Goal: Information Seeking & Learning: Learn about a topic

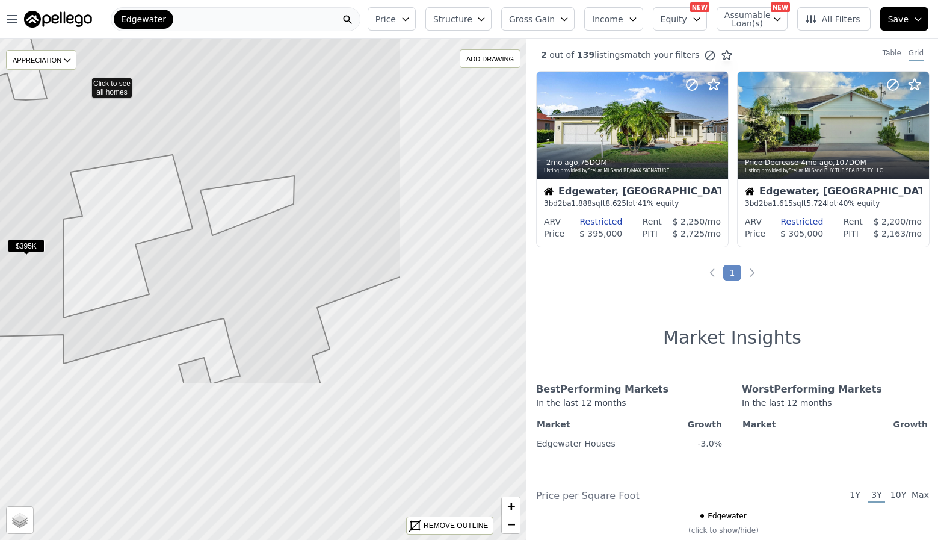
drag, startPoint x: 440, startPoint y: 287, endPoint x: 251, endPoint y: 81, distance: 279.4
click at [257, 79] on icon at bounding box center [84, 82] width 634 height 604
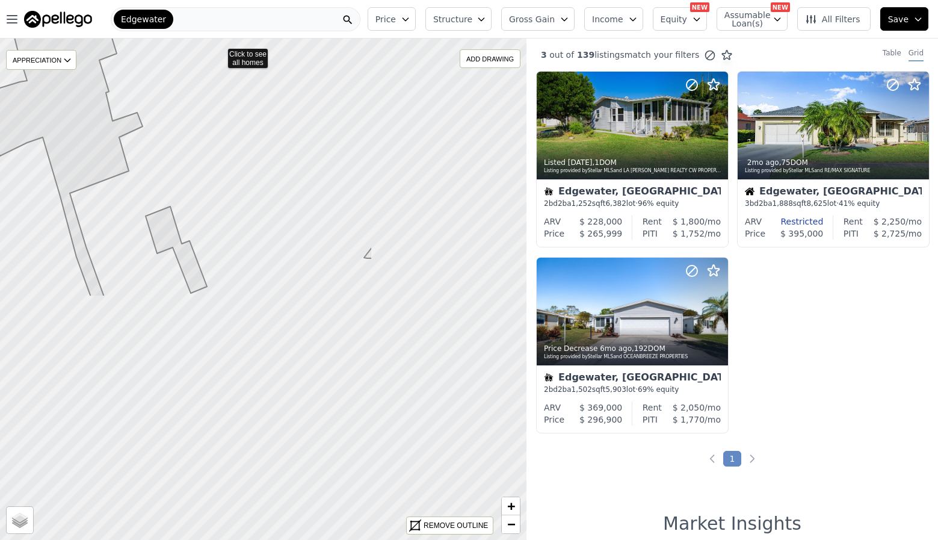
drag, startPoint x: 429, startPoint y: 348, endPoint x: 220, endPoint y: 52, distance: 362.6
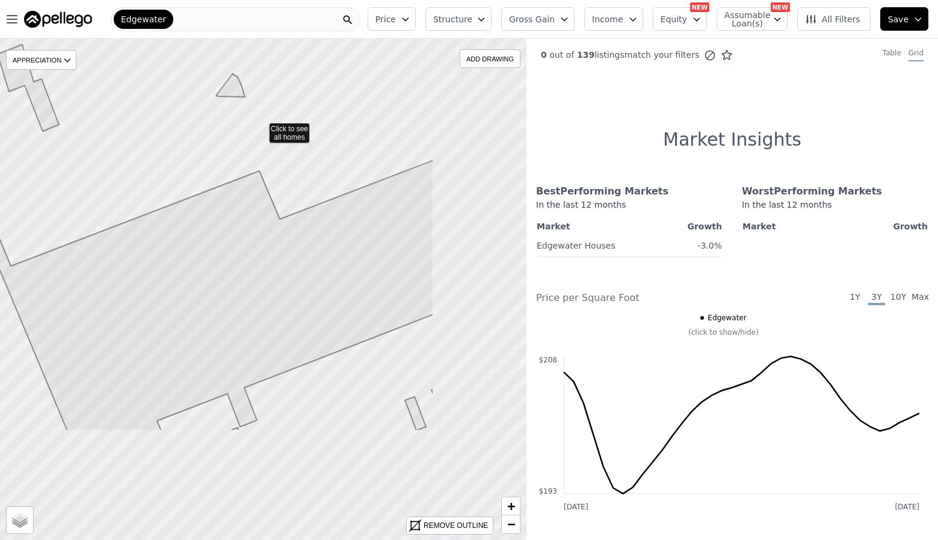
drag, startPoint x: 410, startPoint y: 294, endPoint x: 243, endPoint y: 99, distance: 256.5
click at [245, 96] on icon at bounding box center [116, 128] width 635 height 605
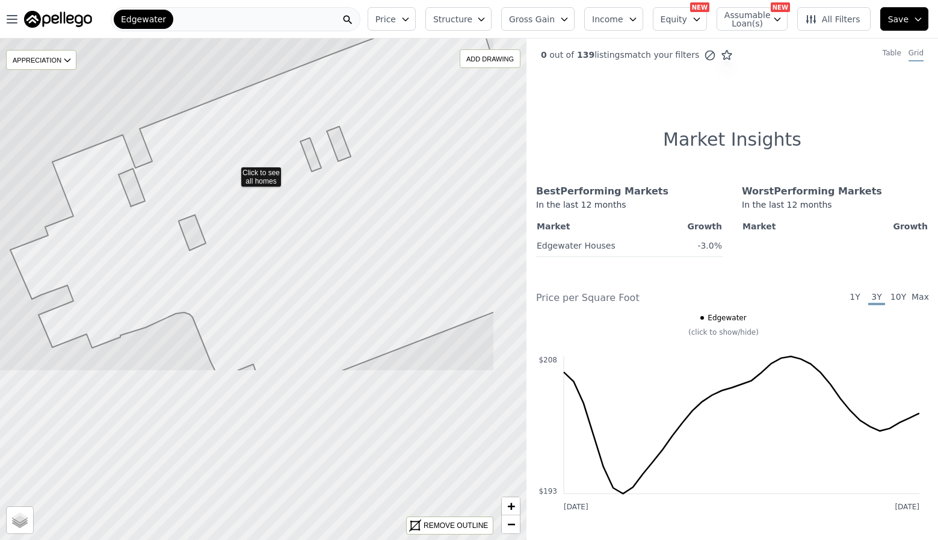
drag, startPoint x: 319, startPoint y: 391, endPoint x: 227, endPoint y: 160, distance: 248.7
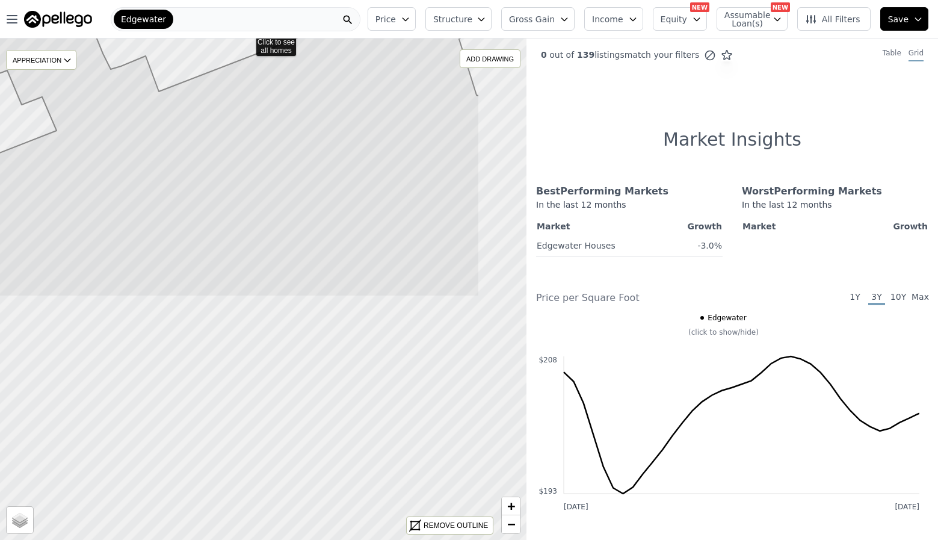
drag, startPoint x: 348, startPoint y: 335, endPoint x: 248, endPoint y: 42, distance: 310.1
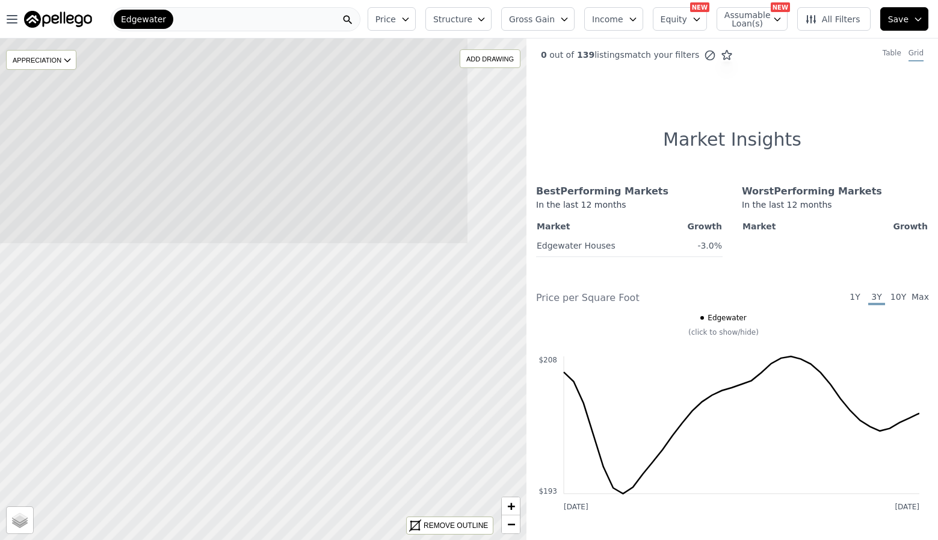
drag, startPoint x: 370, startPoint y: 363, endPoint x: 268, endPoint y: 69, distance: 310.7
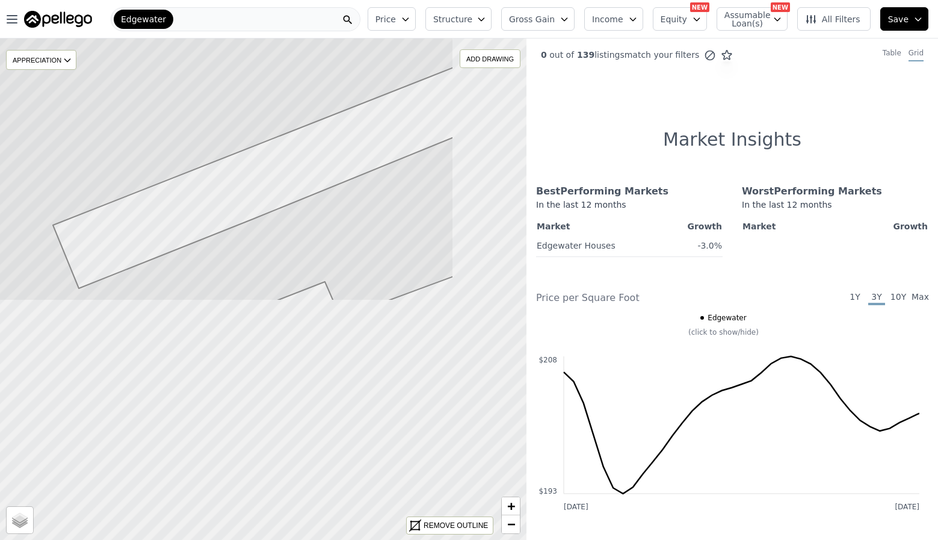
drag, startPoint x: 412, startPoint y: 351, endPoint x: 287, endPoint y: 77, distance: 301.6
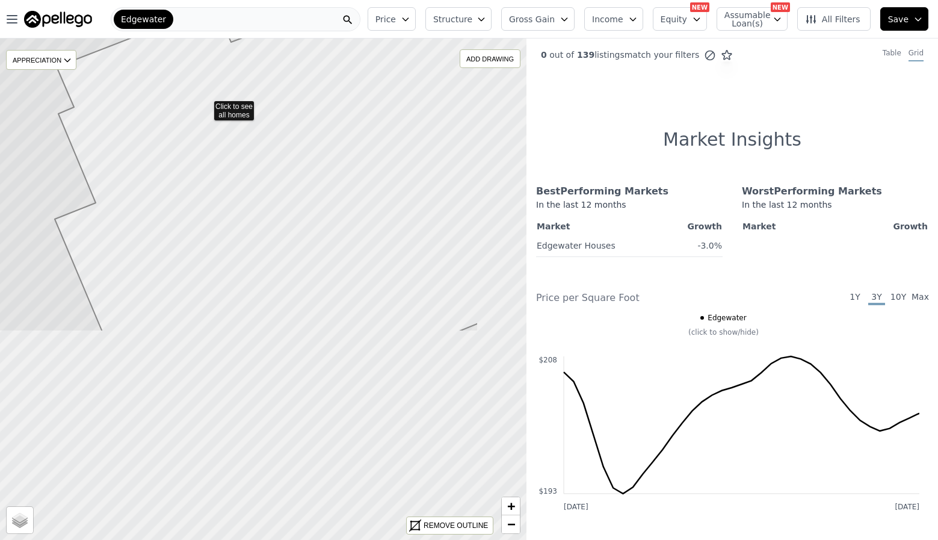
drag, startPoint x: 300, startPoint y: 335, endPoint x: 203, endPoint y: 97, distance: 256.6
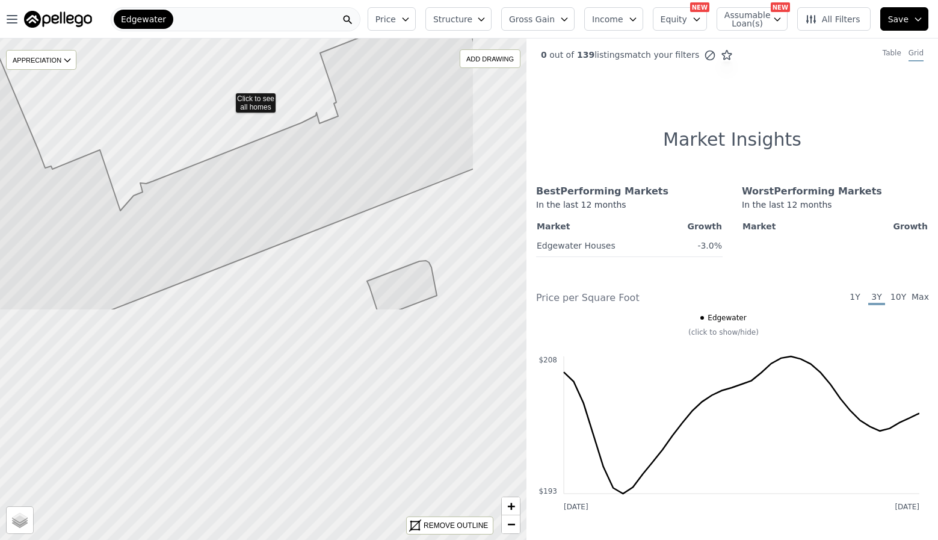
drag, startPoint x: 307, startPoint y: 283, endPoint x: 220, endPoint y: 82, distance: 218.8
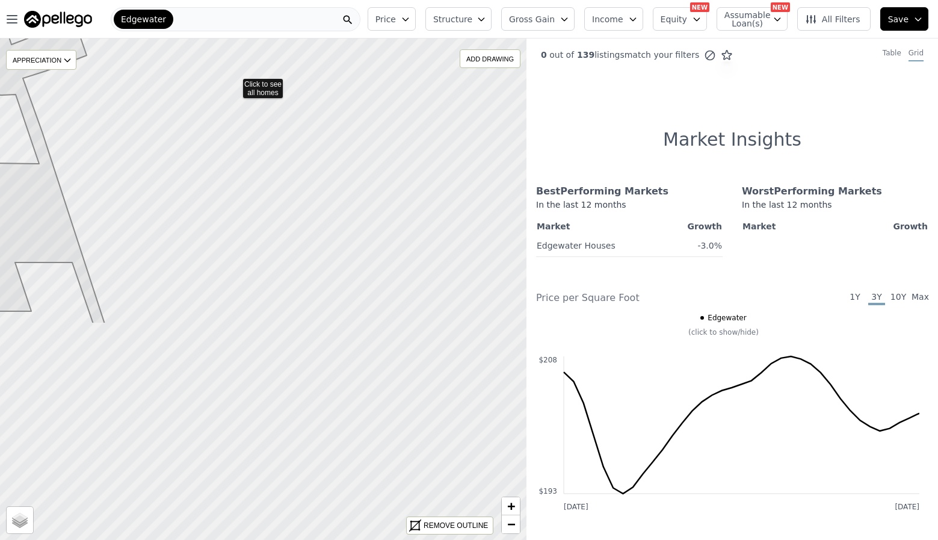
drag, startPoint x: 280, startPoint y: 198, endPoint x: 232, endPoint y: 72, distance: 135.0
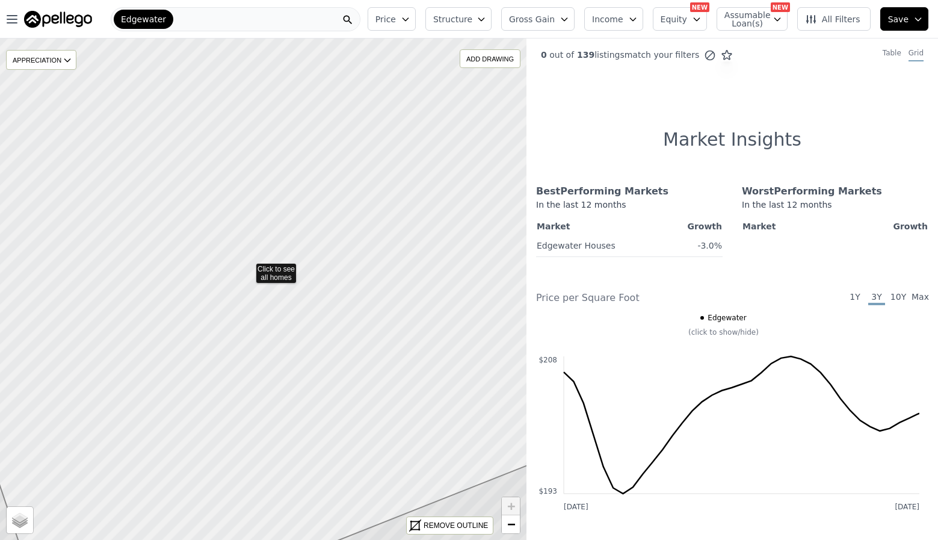
click at [248, 267] on icon at bounding box center [263, 289] width 635 height 605
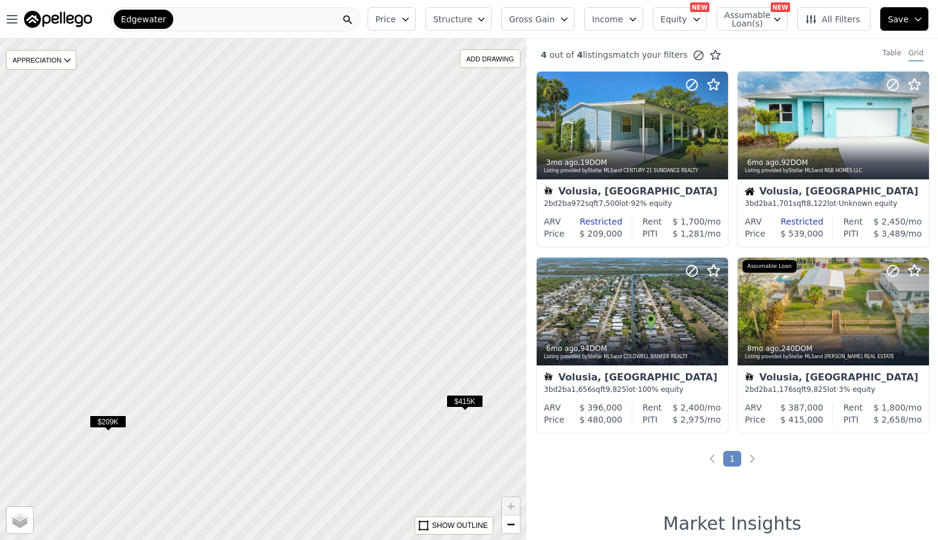
drag, startPoint x: 240, startPoint y: 221, endPoint x: 276, endPoint y: 345, distance: 128.3
click at [276, 345] on div at bounding box center [264, 290] width 632 height 602
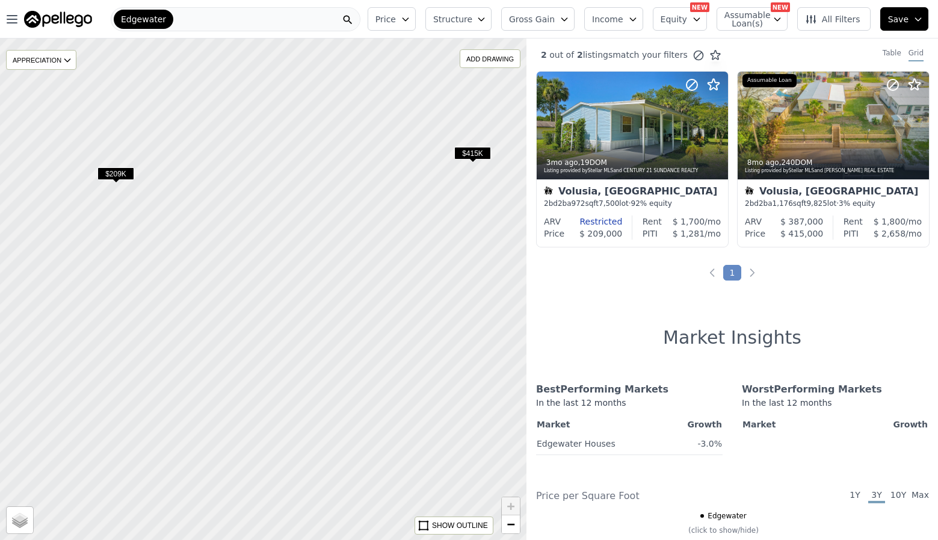
drag, startPoint x: 271, startPoint y: 336, endPoint x: 270, endPoint y: 105, distance: 231.0
click at [270, 105] on div at bounding box center [264, 290] width 632 height 602
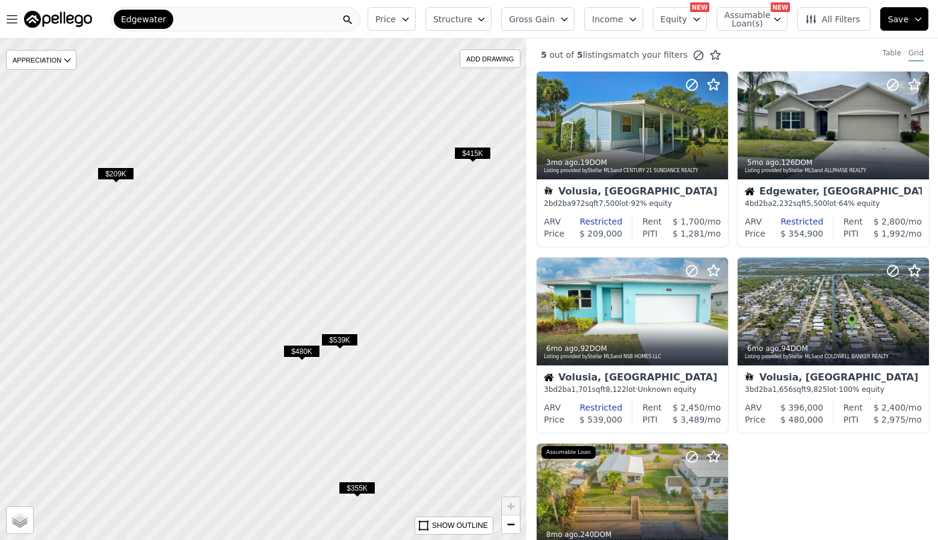
click at [296, 236] on div at bounding box center [264, 290] width 632 height 602
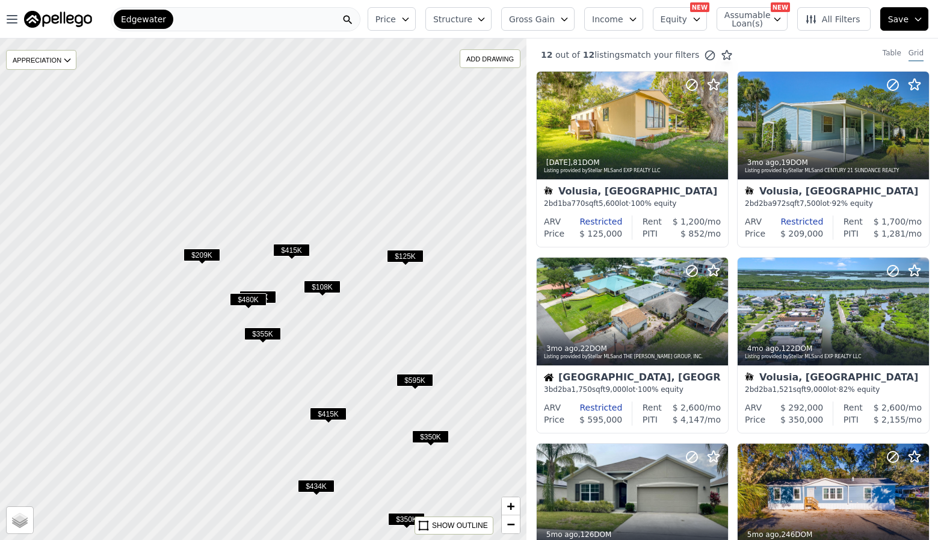
drag, startPoint x: 208, startPoint y: 94, endPoint x: 252, endPoint y: 189, distance: 104.2
click at [252, 189] on div at bounding box center [264, 290] width 632 height 602
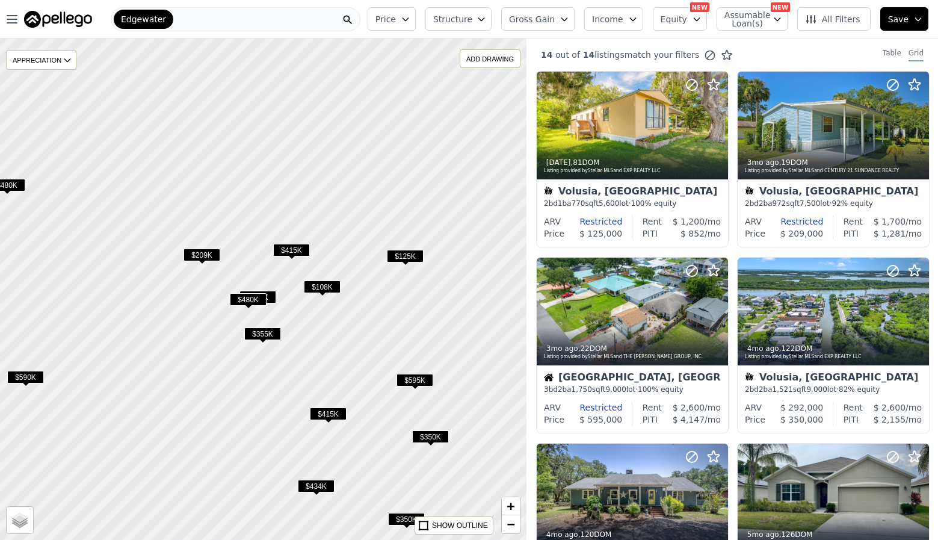
click at [264, 21] on div "Edgewater" at bounding box center [236, 19] width 250 height 24
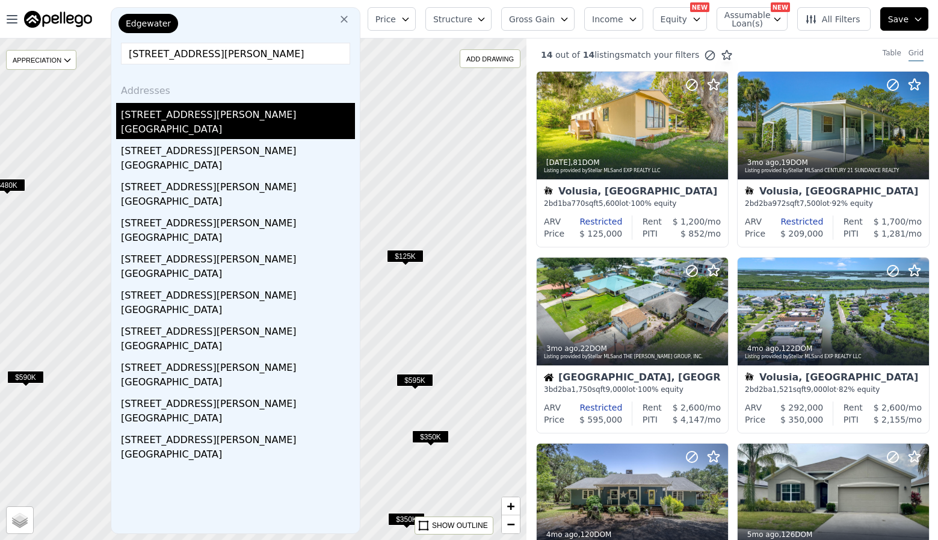
type input "[STREET_ADDRESS][PERSON_NAME]"
click at [164, 122] on div "[STREET_ADDRESS][PERSON_NAME]" at bounding box center [238, 112] width 234 height 19
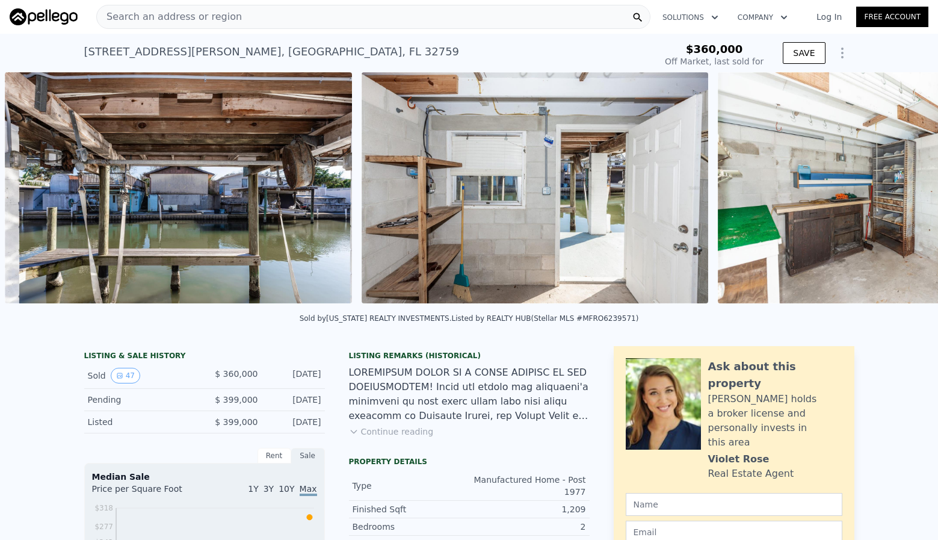
scroll to position [0, 14091]
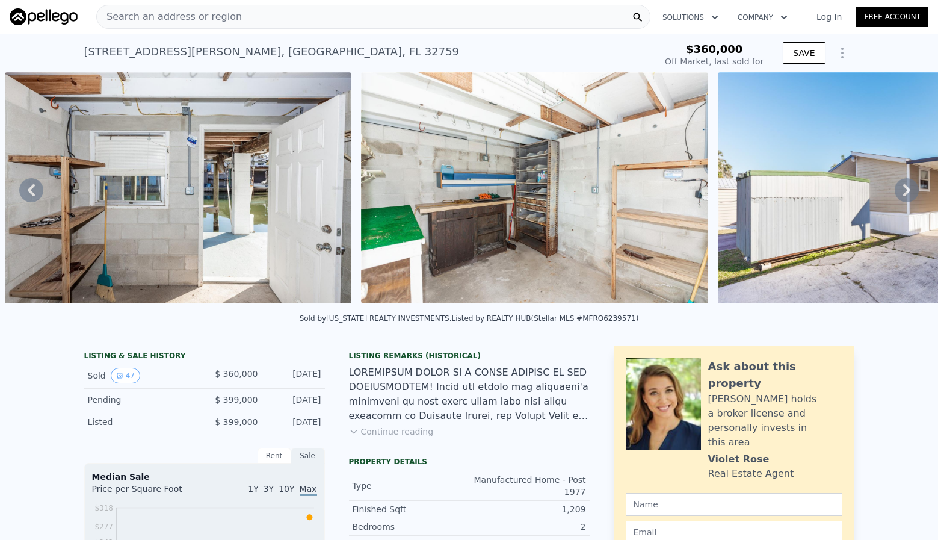
click at [903, 194] on icon at bounding box center [906, 190] width 7 height 12
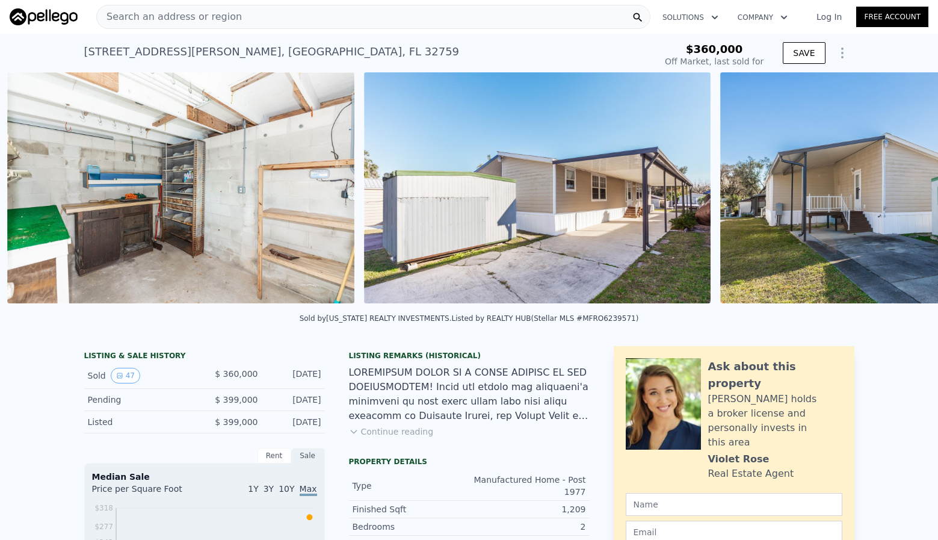
scroll to position [0, 14447]
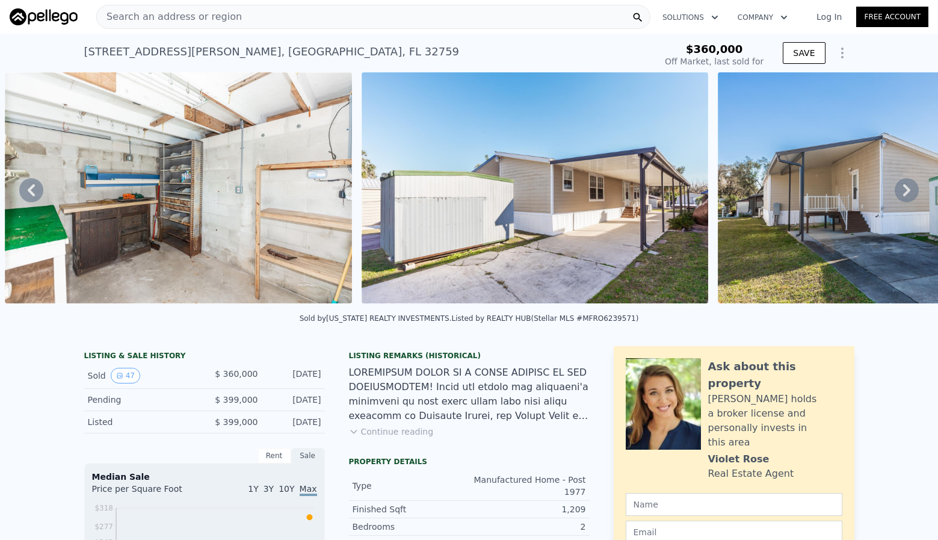
type input "$ 362,000"
type input "-$ 40,334"
click at [903, 194] on icon at bounding box center [906, 190] width 7 height 12
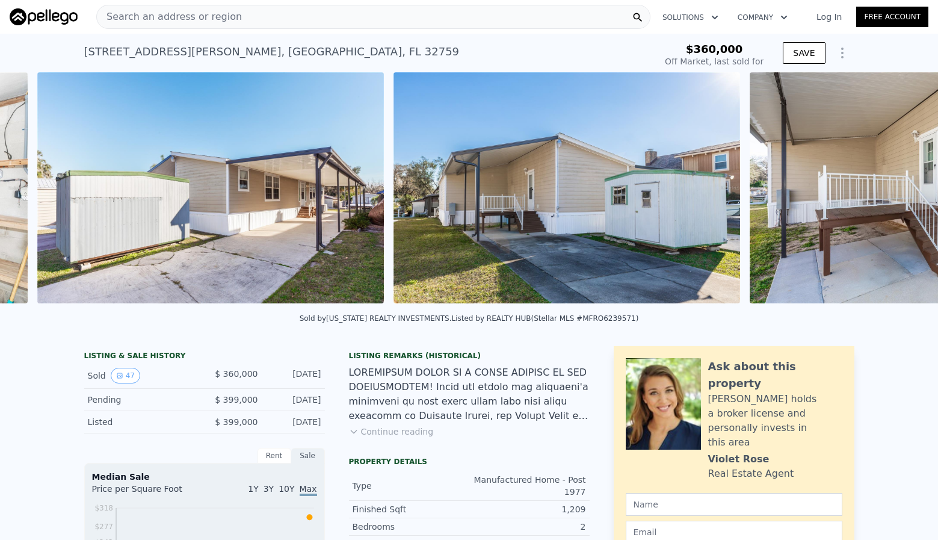
scroll to position [0, 14804]
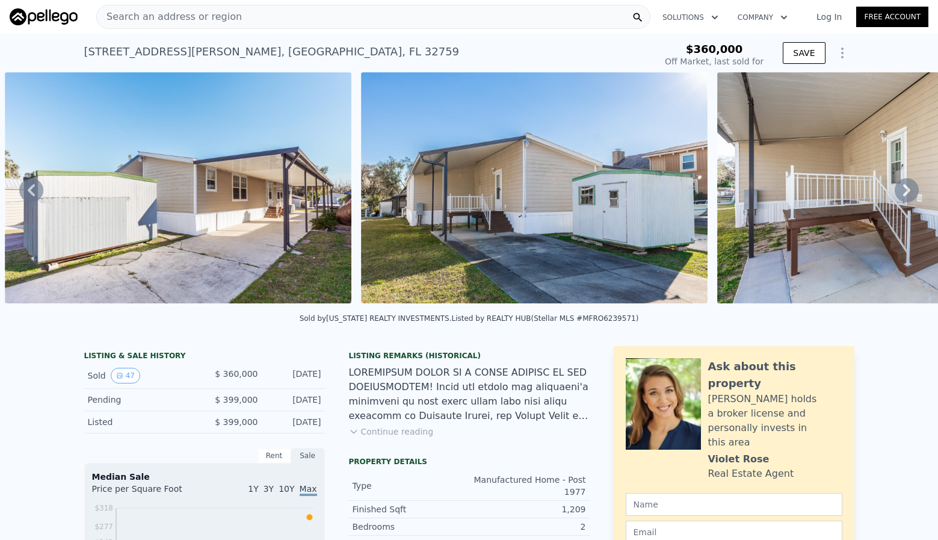
click at [903, 194] on icon at bounding box center [906, 190] width 7 height 12
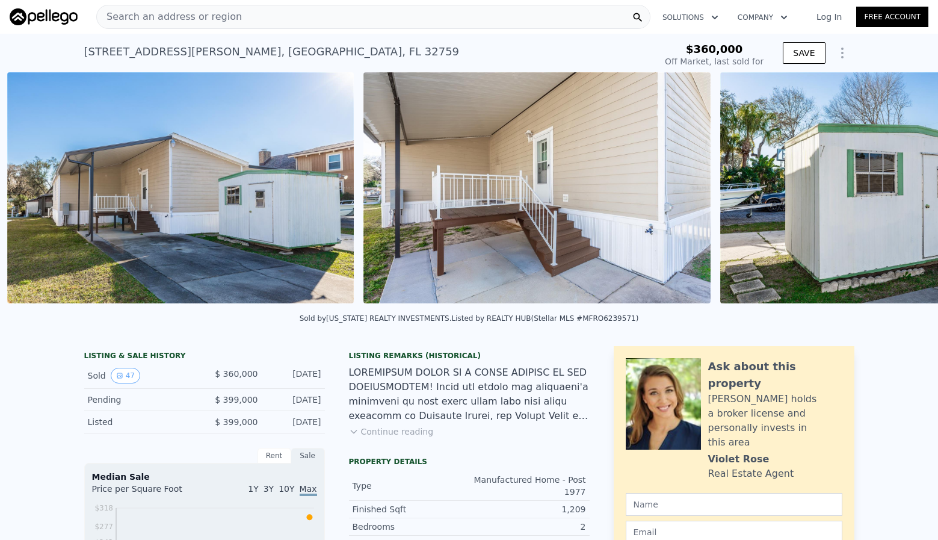
scroll to position [0, 15160]
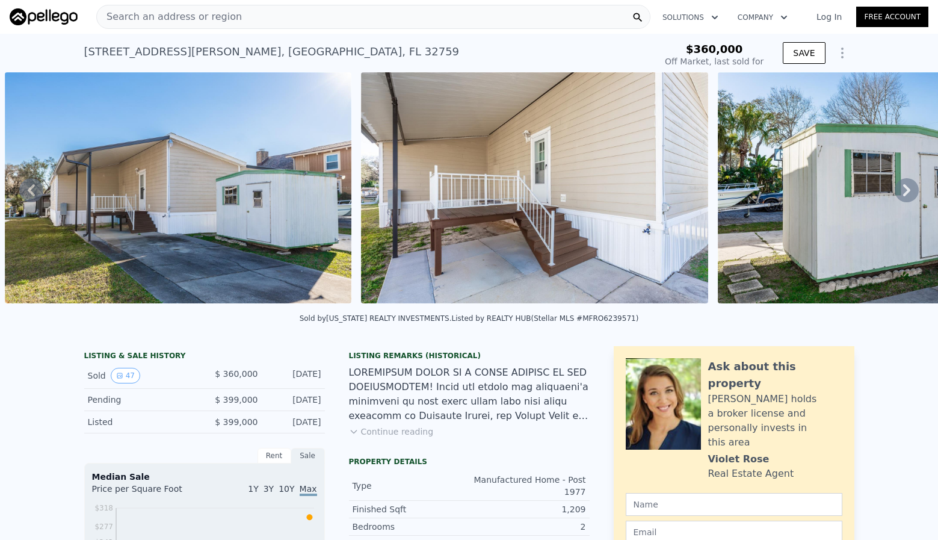
click at [903, 194] on icon at bounding box center [906, 190] width 7 height 12
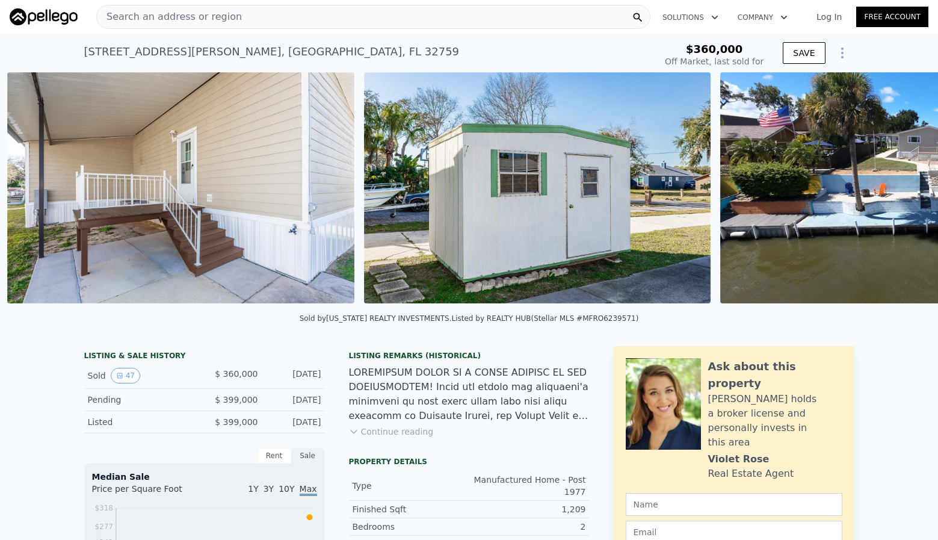
scroll to position [0, 15516]
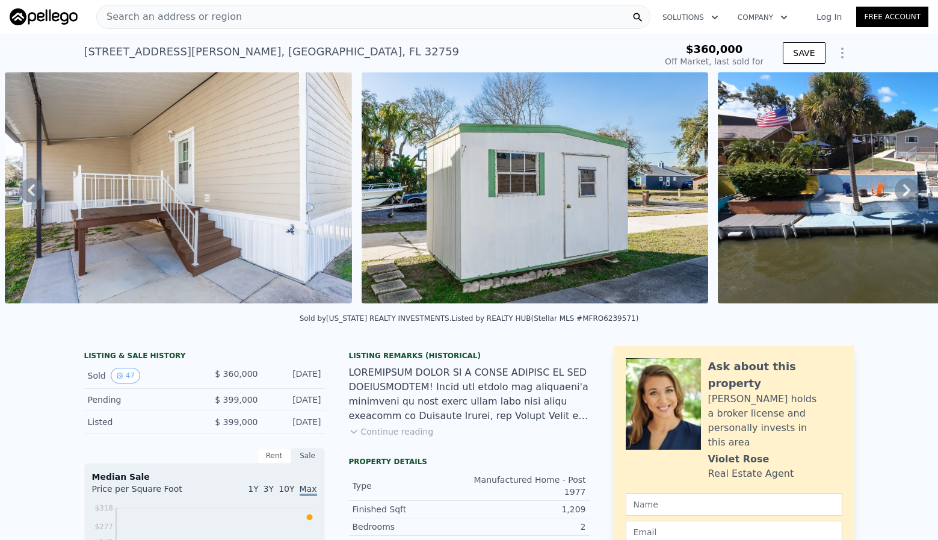
click at [903, 194] on icon at bounding box center [906, 190] width 7 height 12
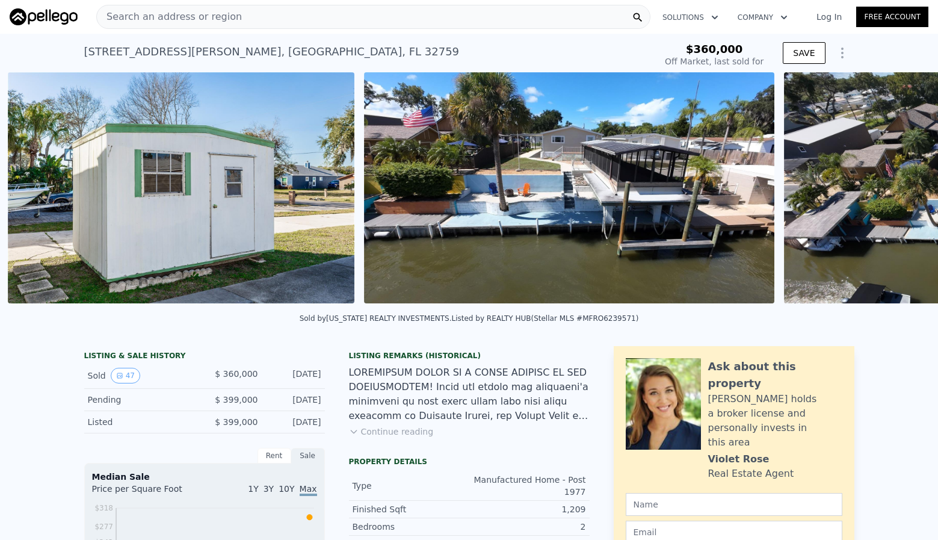
scroll to position [0, 15873]
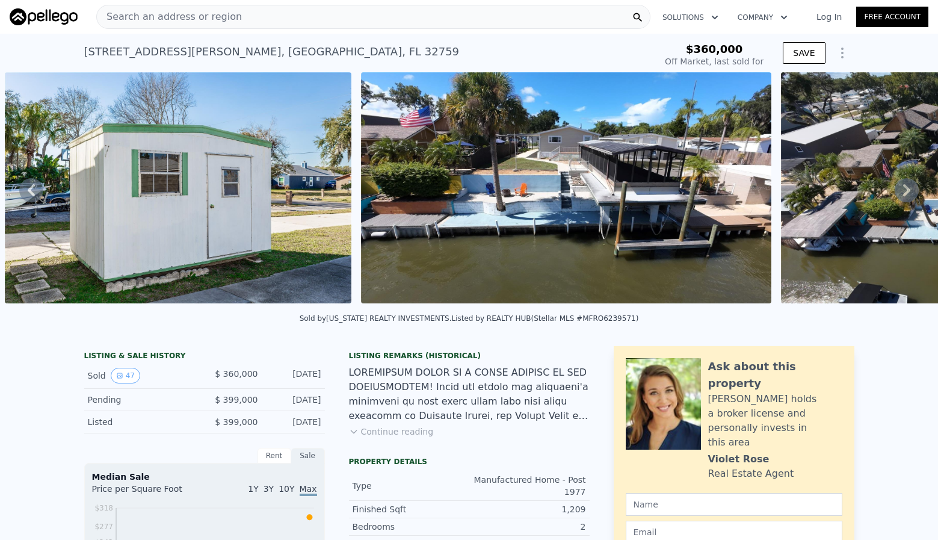
click at [901, 191] on icon at bounding box center [907, 190] width 24 height 24
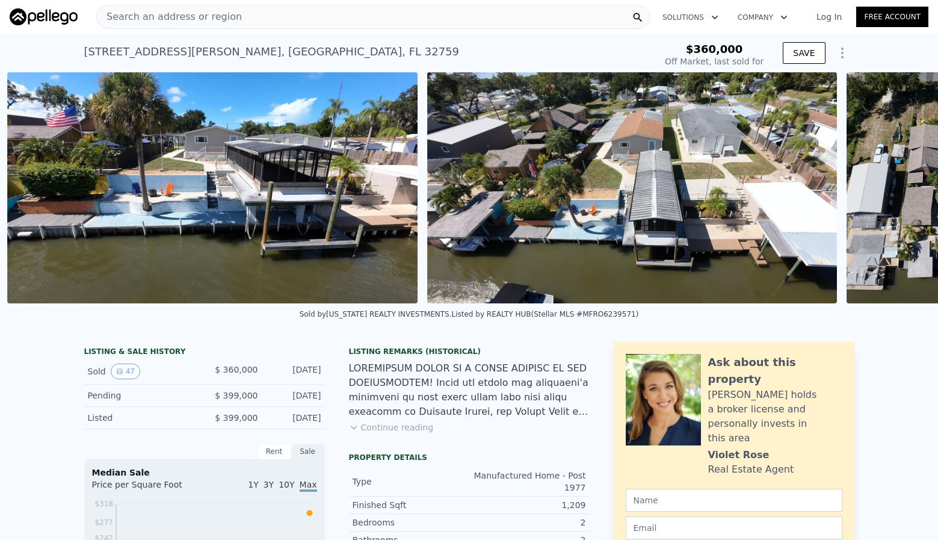
scroll to position [0, 16229]
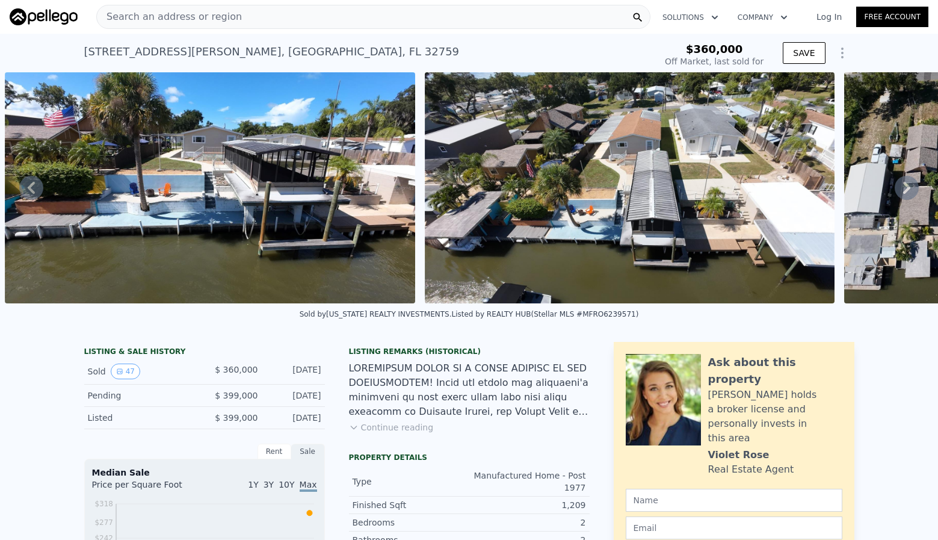
click at [901, 191] on icon at bounding box center [907, 188] width 24 height 24
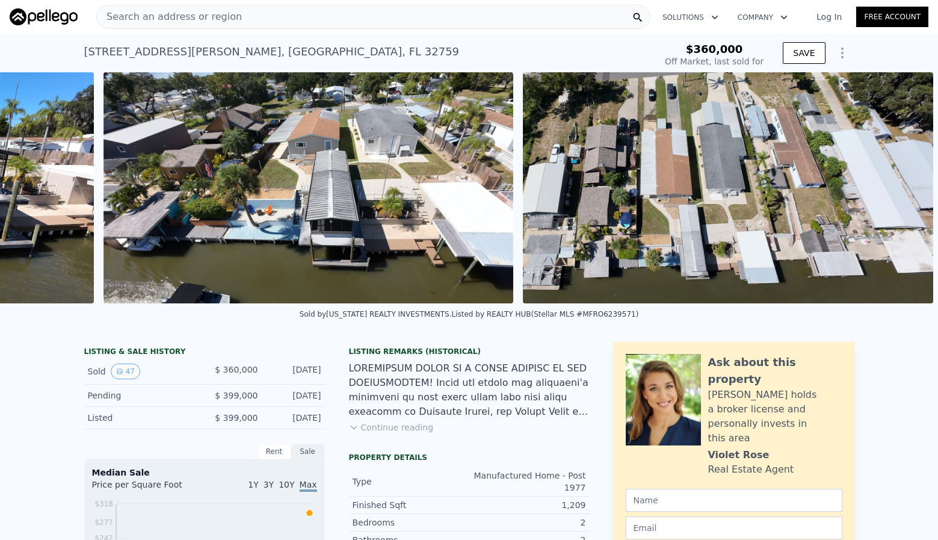
scroll to position [0, 16560]
click at [901, 191] on img at bounding box center [728, 187] width 410 height 231
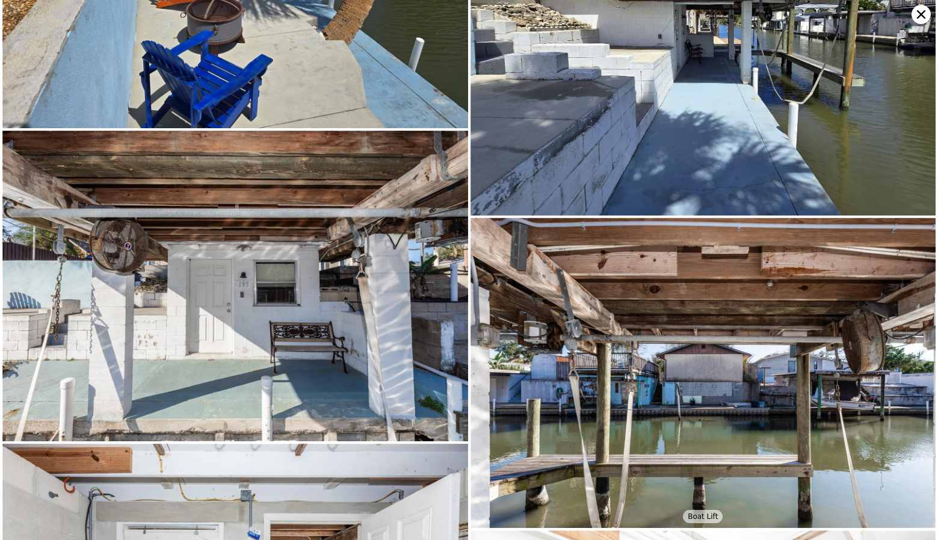
scroll to position [5290, 0]
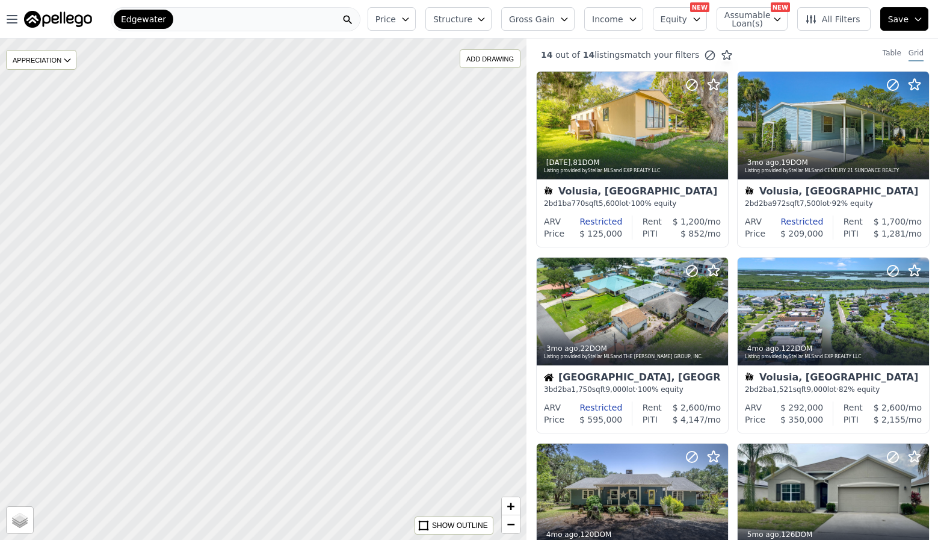
click at [238, 18] on div "Edgewater" at bounding box center [236, 19] width 250 height 24
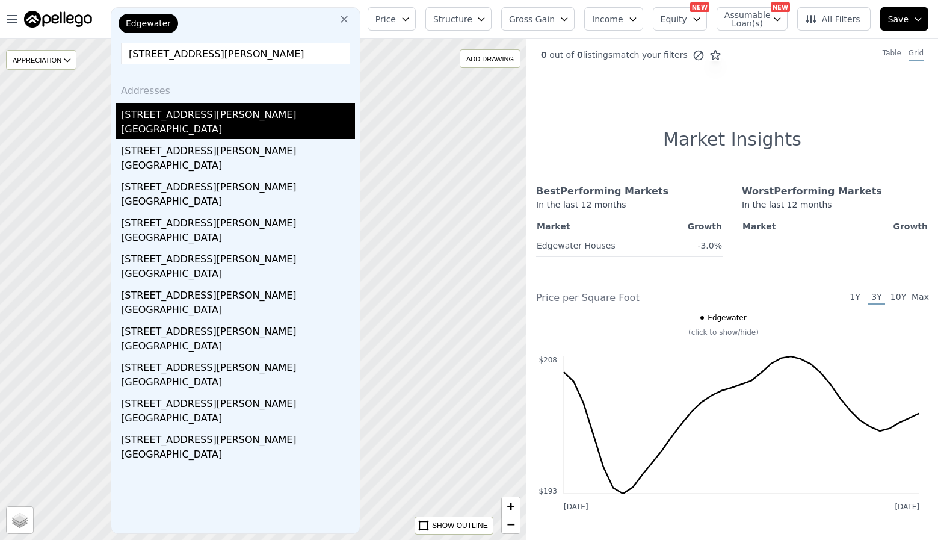
type input "[STREET_ADDRESS][PERSON_NAME]"
click at [142, 123] on div "[GEOGRAPHIC_DATA]" at bounding box center [238, 130] width 234 height 17
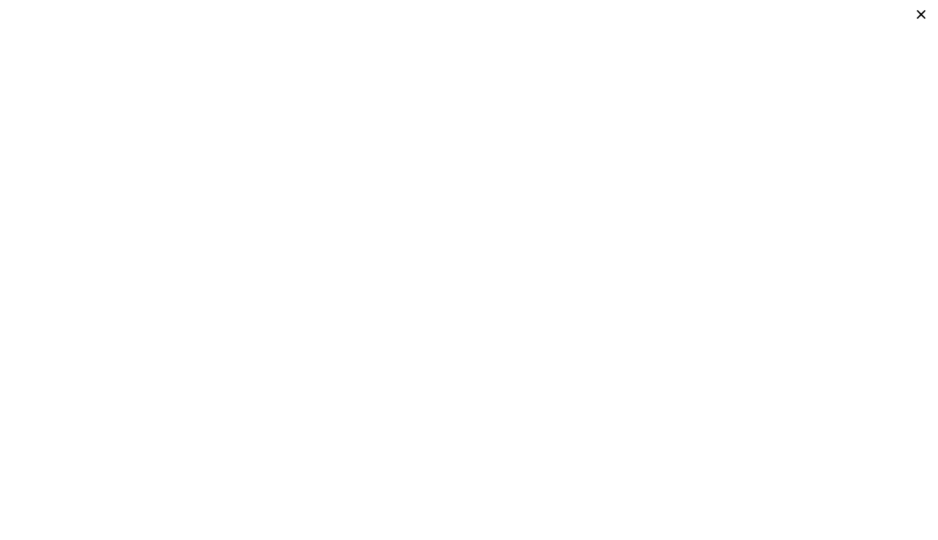
scroll to position [0, 5]
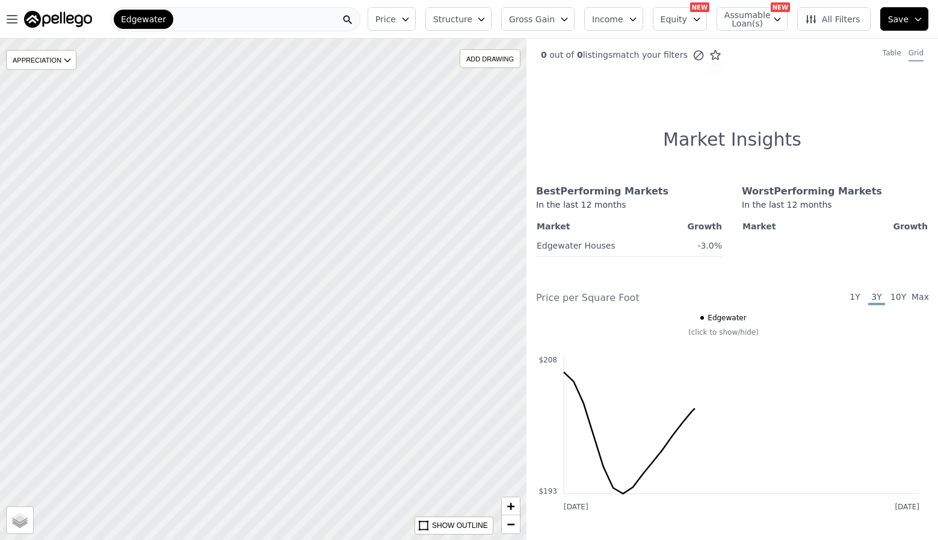
click at [242, 15] on div "Edgewater" at bounding box center [236, 19] width 250 height 24
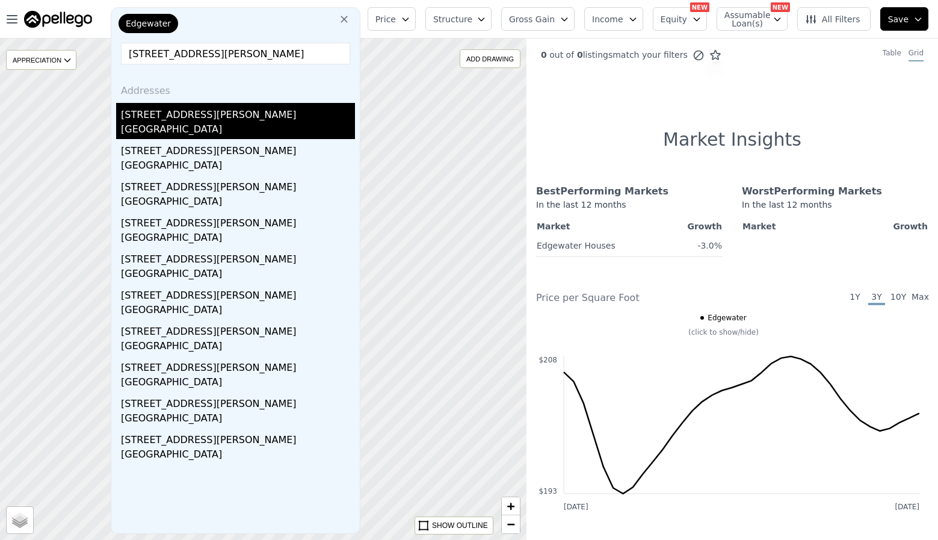
type input "[STREET_ADDRESS][PERSON_NAME]"
click at [155, 116] on div "[STREET_ADDRESS][PERSON_NAME]" at bounding box center [238, 112] width 234 height 19
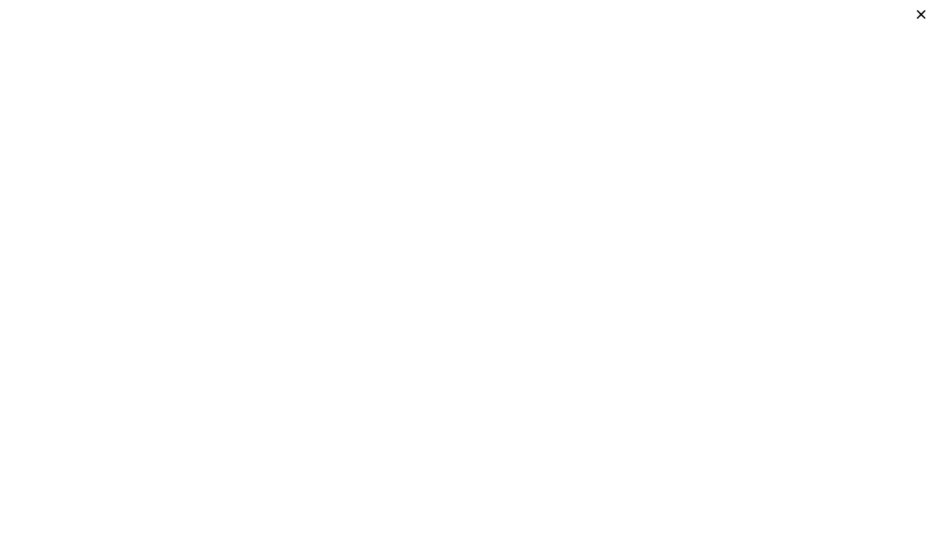
scroll to position [0, 5]
click at [921, 13] on icon at bounding box center [921, 14] width 19 height 19
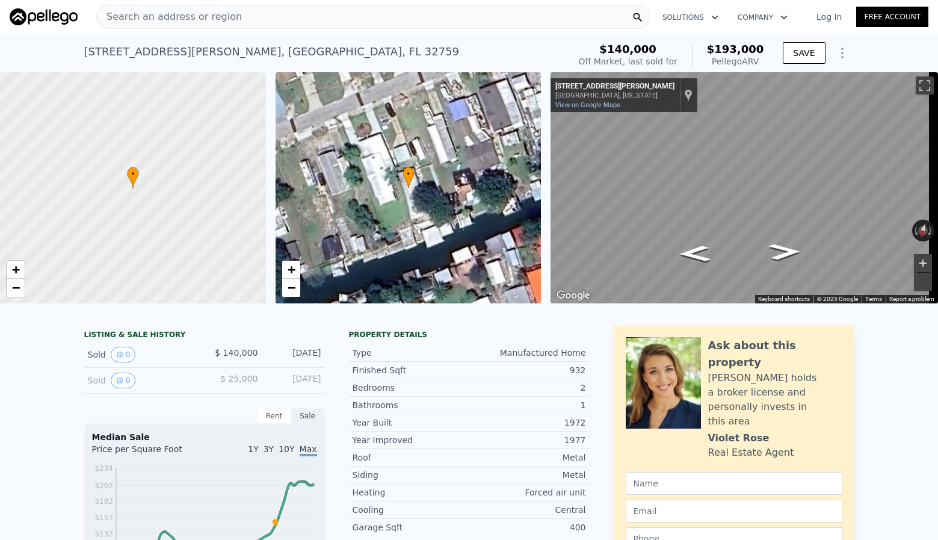
click at [915, 259] on button "Zoom in" at bounding box center [923, 263] width 18 height 18
click at [916, 79] on button "Toggle fullscreen view" at bounding box center [925, 85] width 18 height 18
click at [788, 247] on icon "Go West, Gary Ave" at bounding box center [785, 251] width 59 height 24
click at [134, 53] on div "[STREET_ADDRESS][PERSON_NAME]" at bounding box center [271, 51] width 375 height 17
click at [219, 13] on span "Search an address or region" at bounding box center [169, 17] width 145 height 14
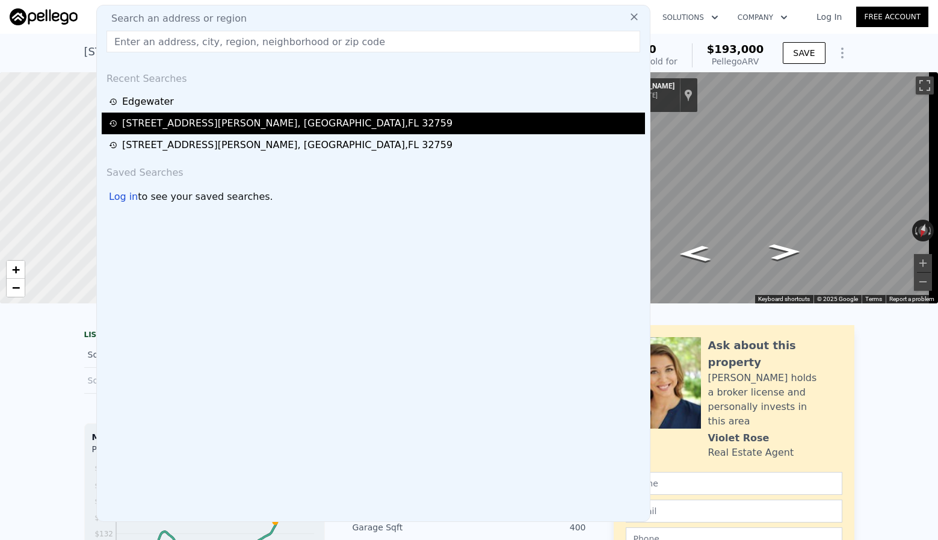
click at [173, 120] on div "[STREET_ADDRESS][PERSON_NAME]" at bounding box center [287, 123] width 330 height 14
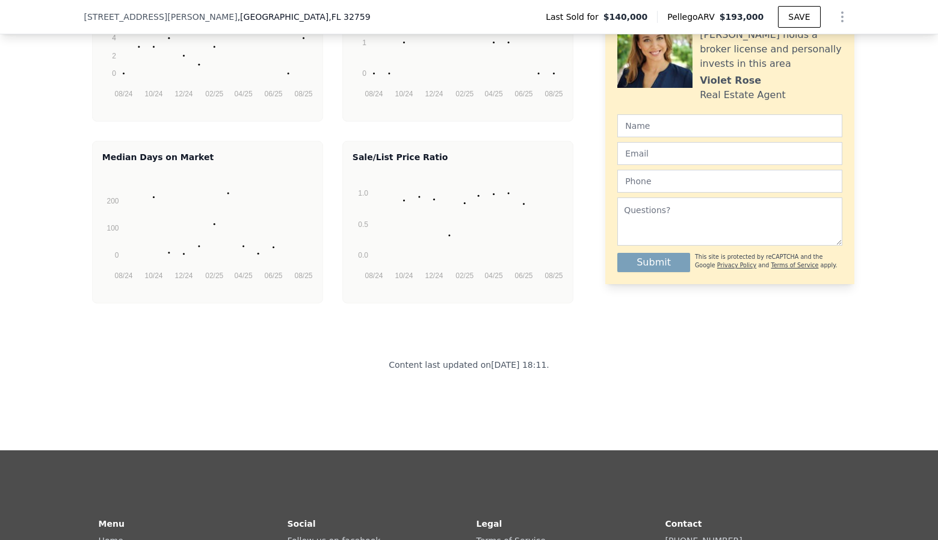
scroll to position [2703, 0]
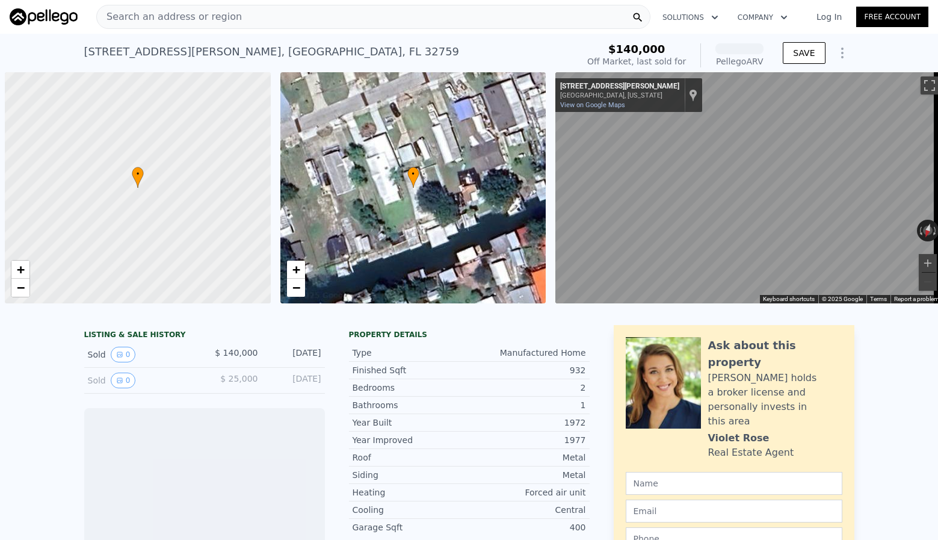
scroll to position [0, 5]
